Goal: Transaction & Acquisition: Purchase product/service

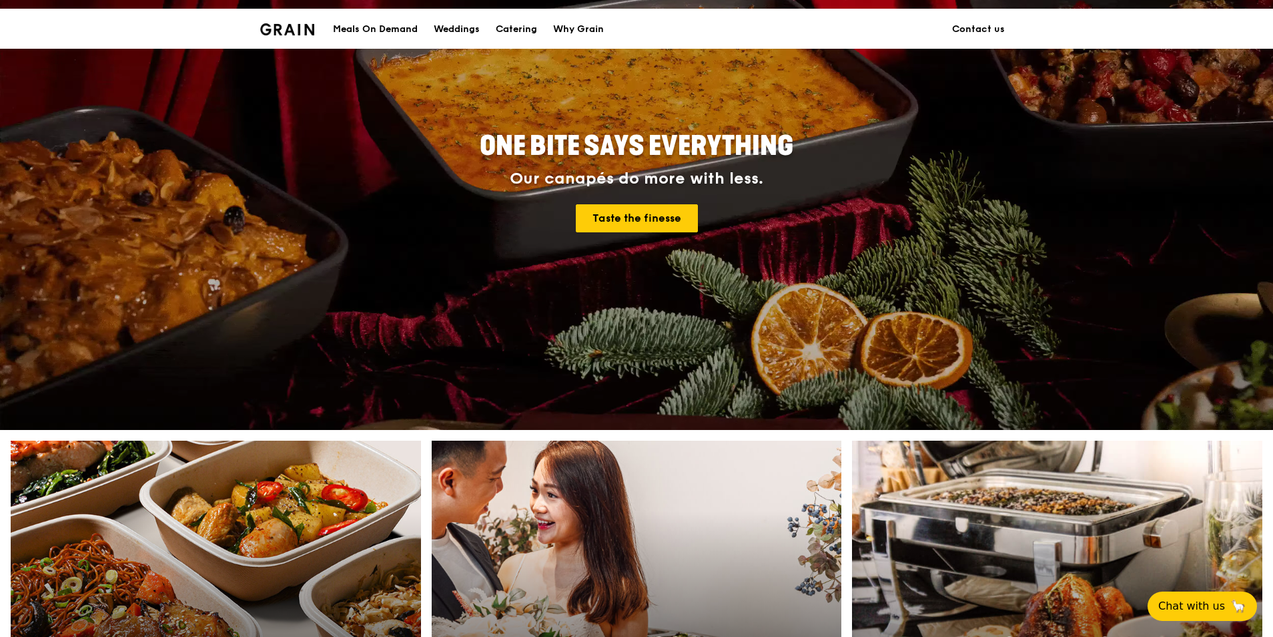
scroll to position [400, 0]
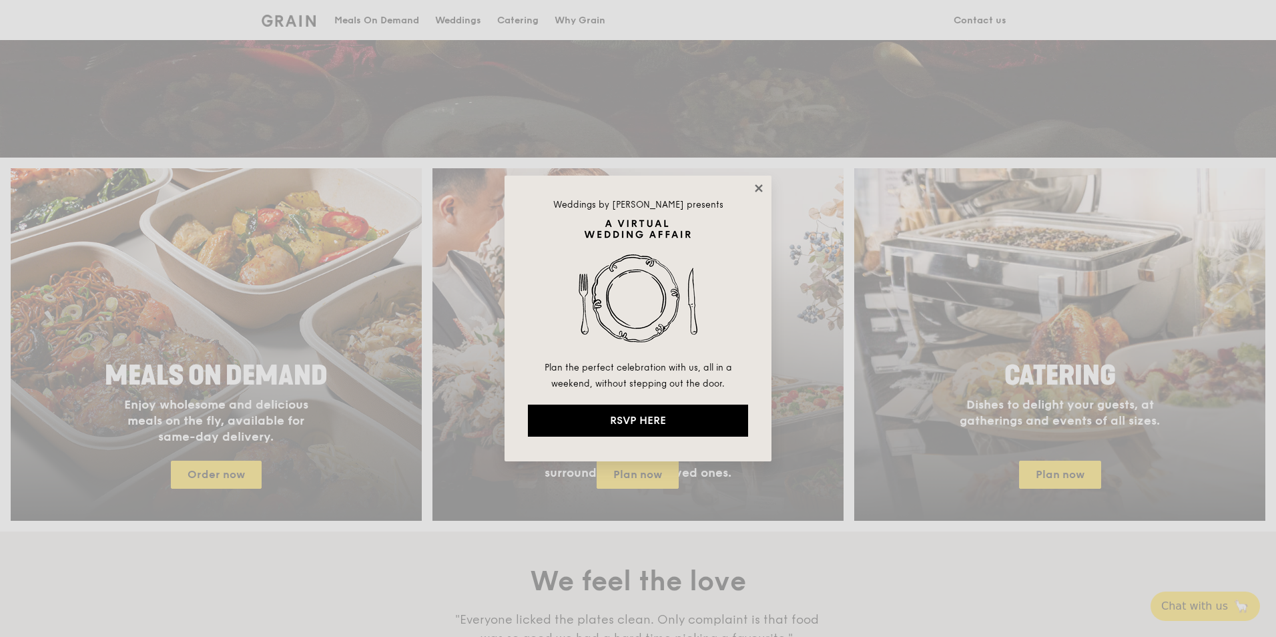
click at [756, 188] on icon at bounding box center [759, 188] width 12 height 12
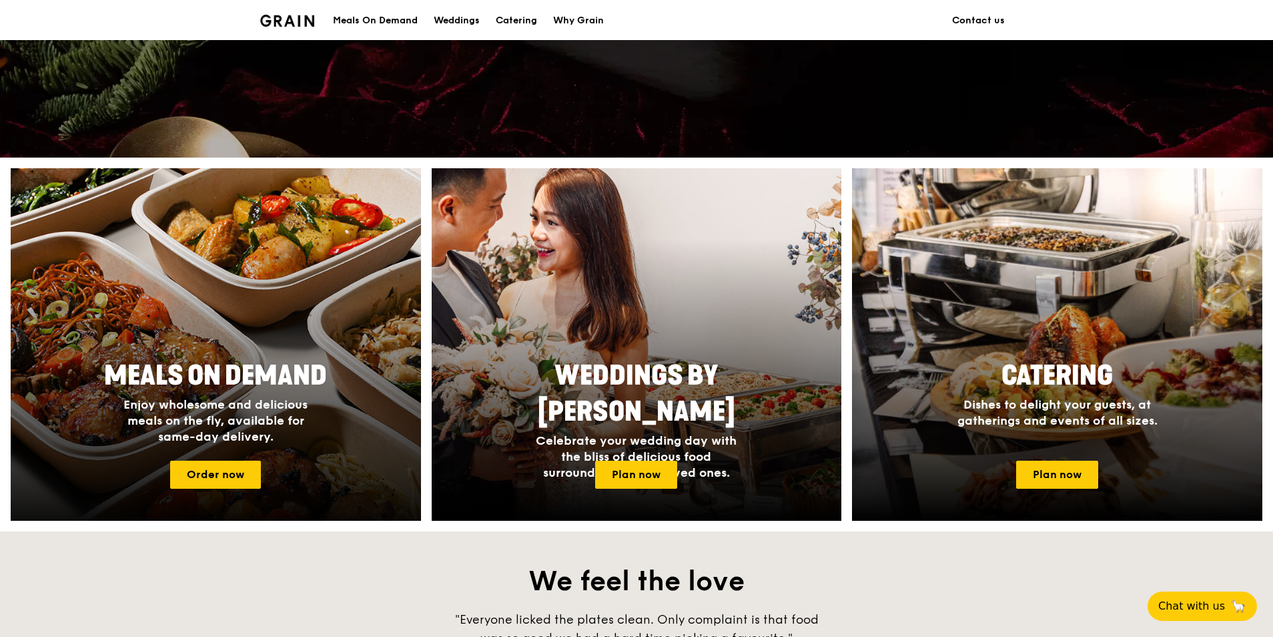
click at [224, 412] on h4 "Enjoy wholesome and delicious meals on the fly, available for same-day delivery." at bounding box center [216, 420] width 214 height 48
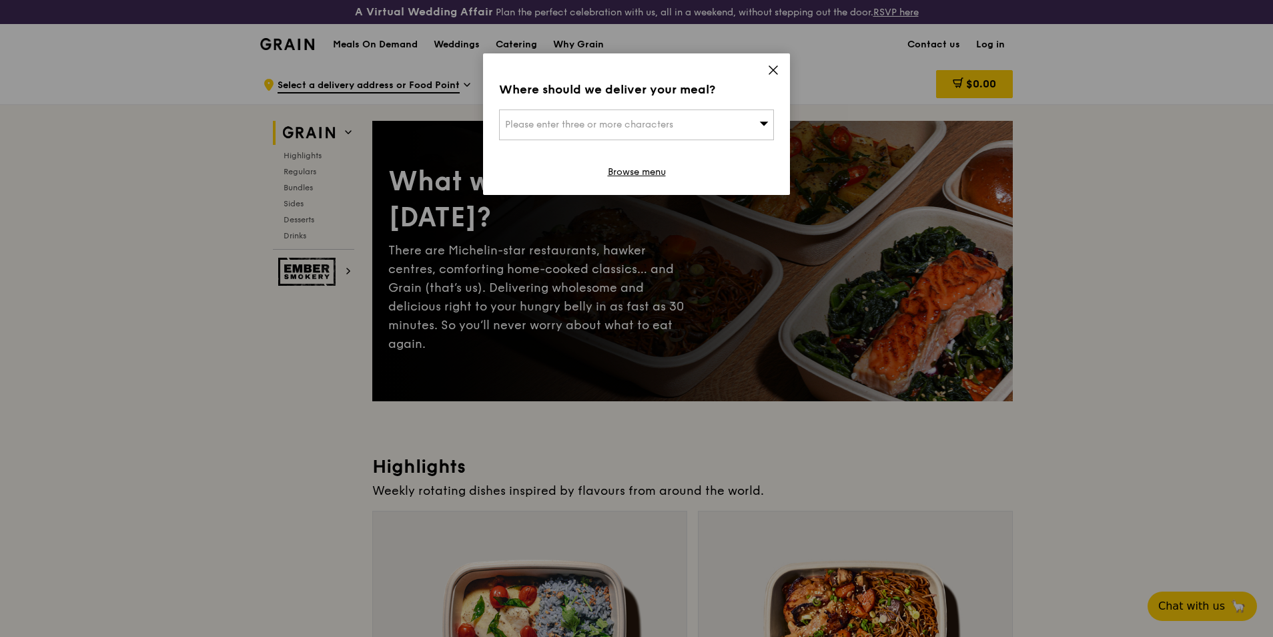
click at [723, 122] on div "Please enter three or more characters" at bounding box center [636, 124] width 275 height 31
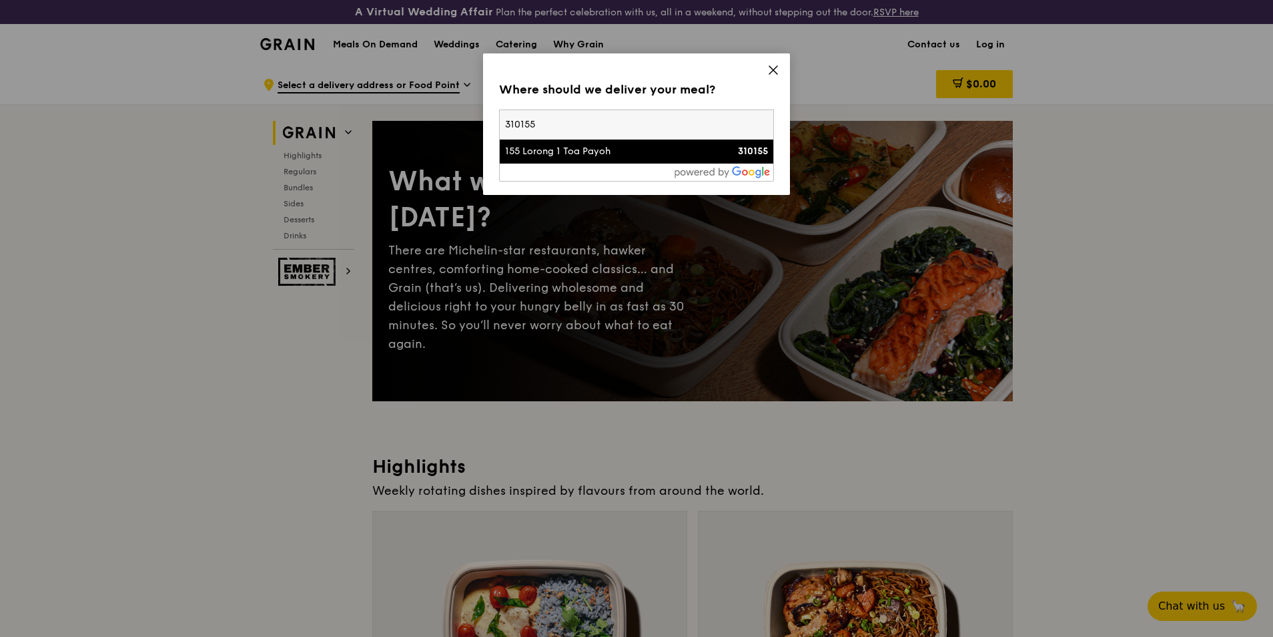
type input "310155"
click at [657, 150] on div "155 Lorong 1 Toa Payoh" at bounding box center [604, 151] width 198 height 13
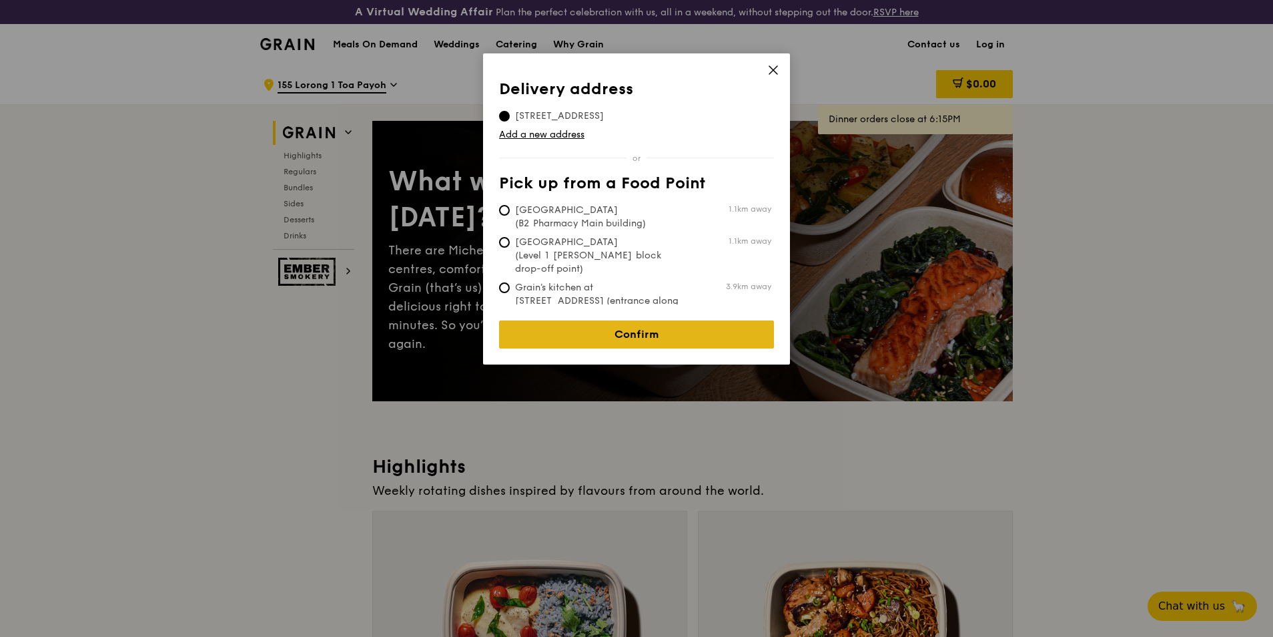
click at [623, 323] on link "Confirm" at bounding box center [636, 334] width 275 height 28
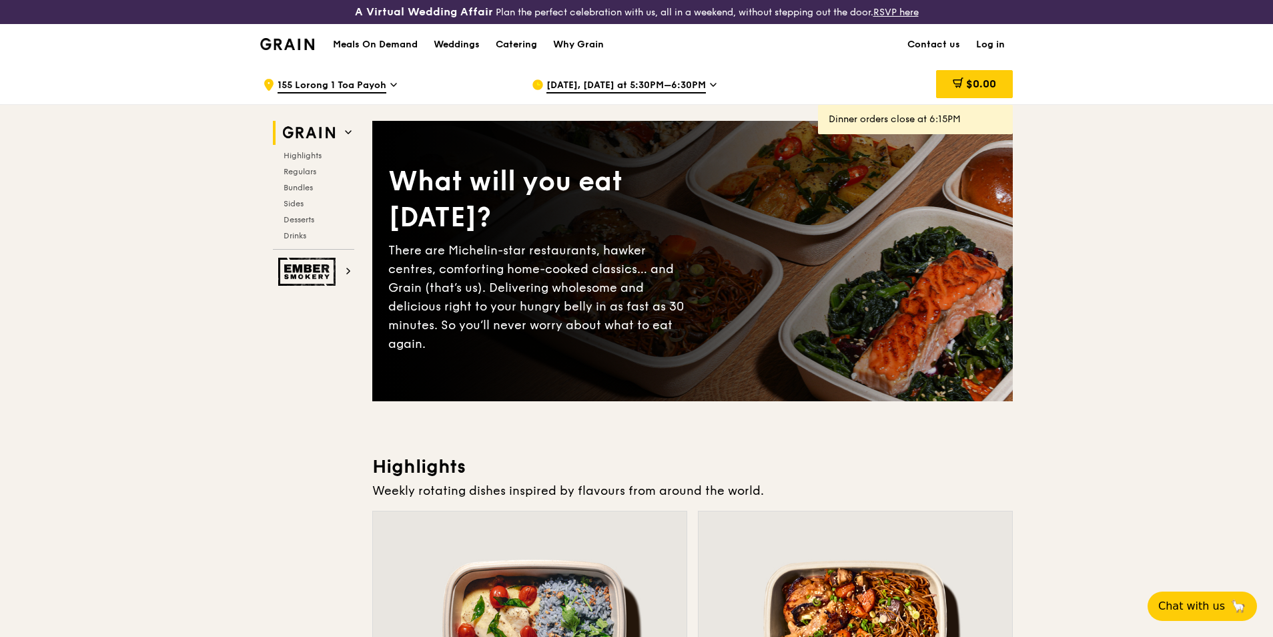
scroll to position [400, 0]
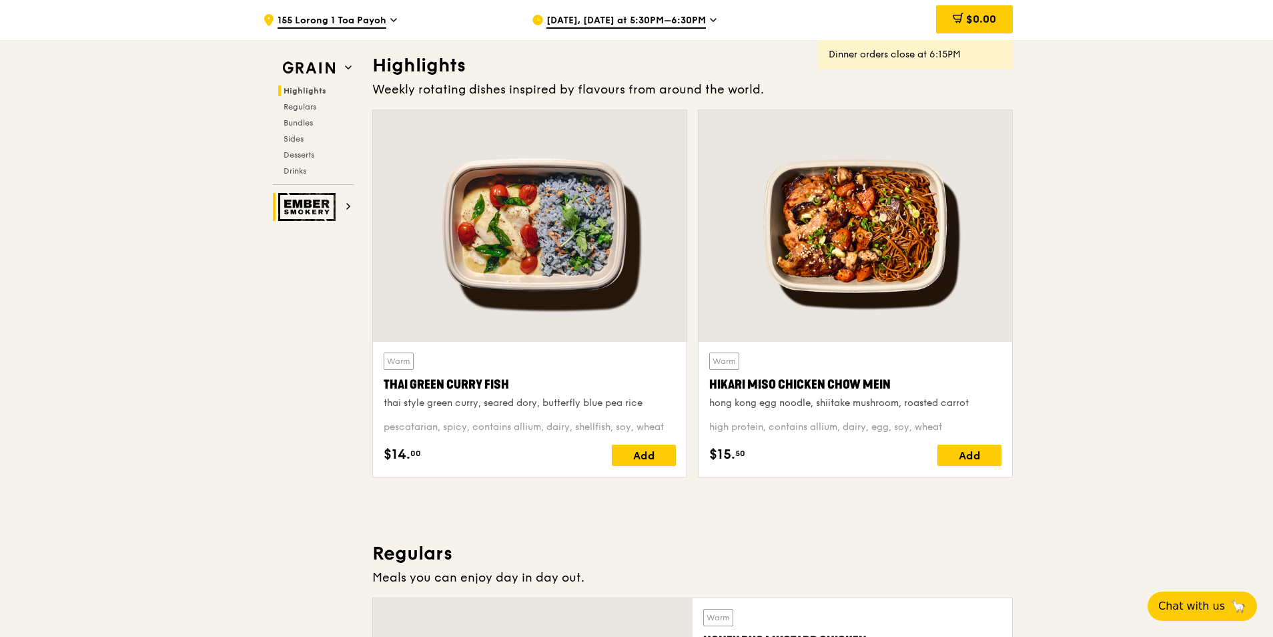
click at [318, 204] on img at bounding box center [308, 207] width 61 height 28
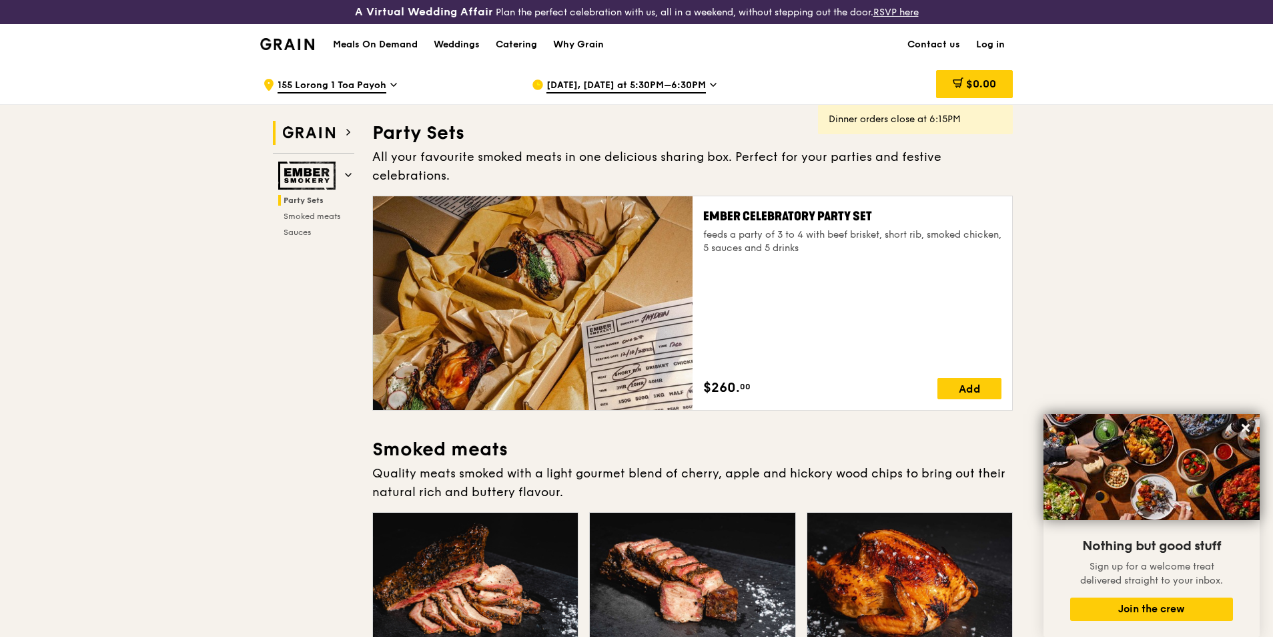
click at [324, 129] on img at bounding box center [308, 133] width 61 height 24
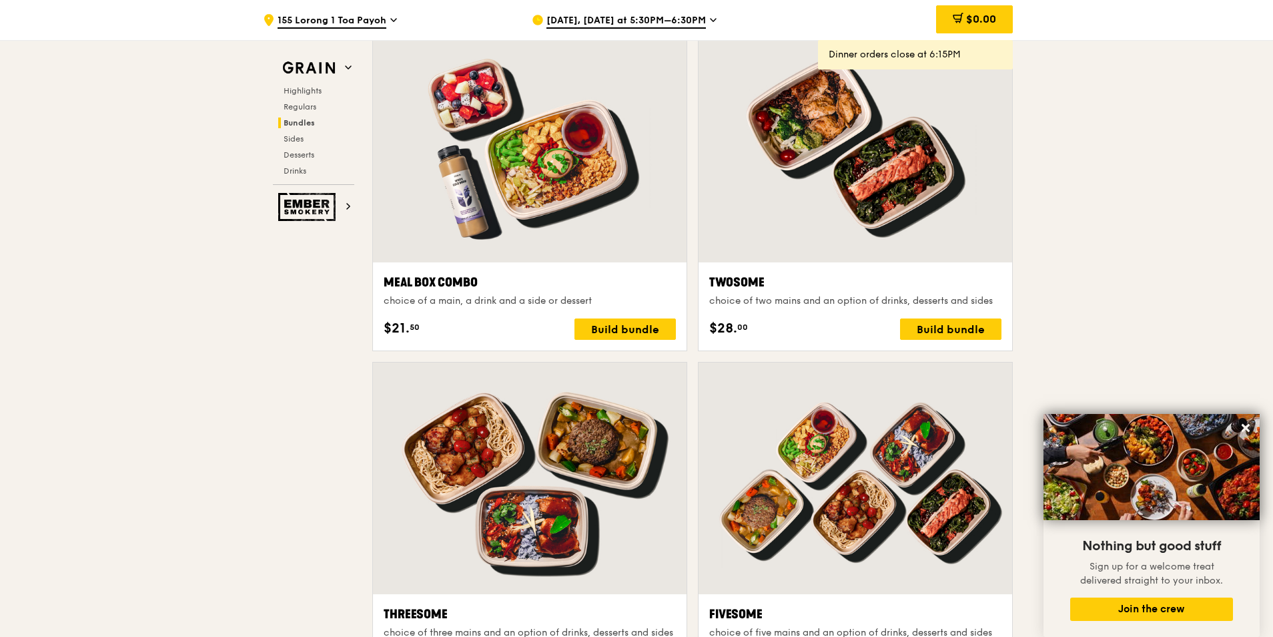
scroll to position [2123, 0]
